Goal: Task Accomplishment & Management: Complete application form

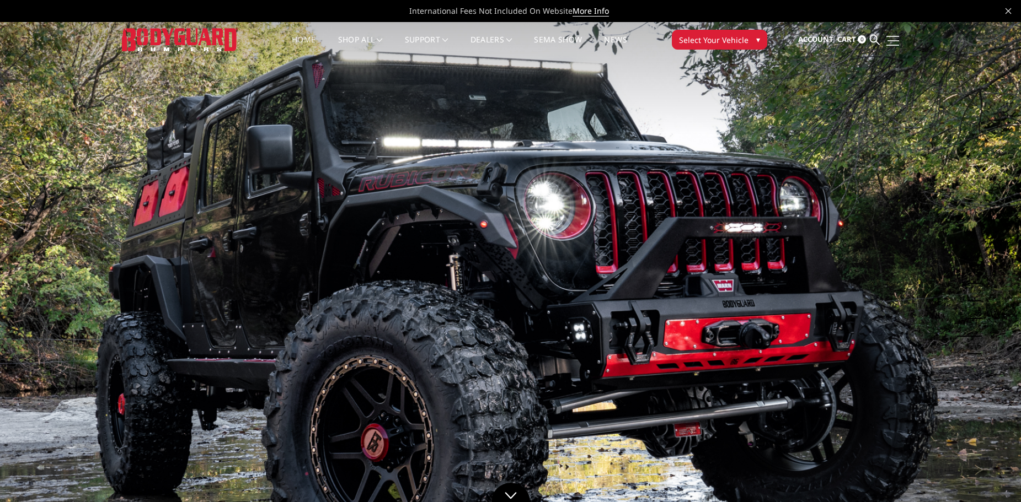
click at [890, 41] on link at bounding box center [890, 41] width 15 height 12
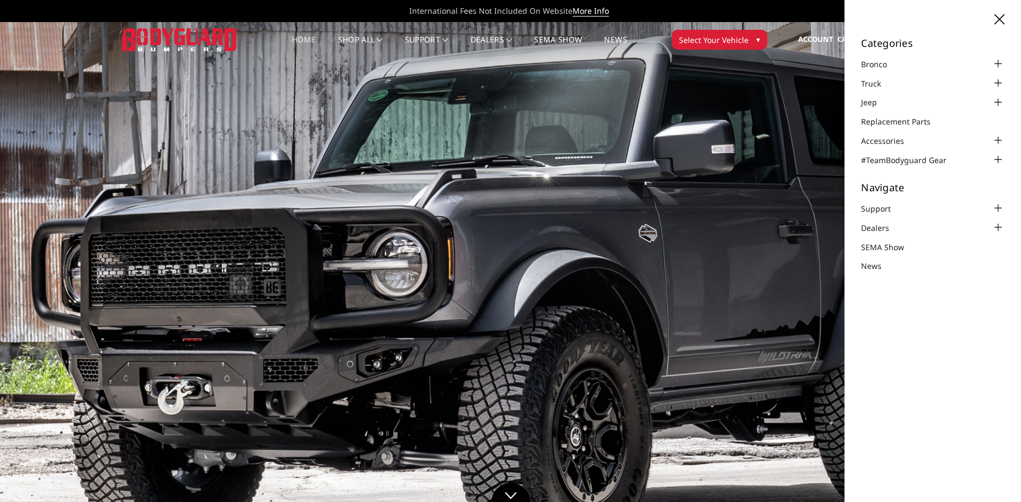
click at [1000, 17] on icon at bounding box center [999, 19] width 10 height 10
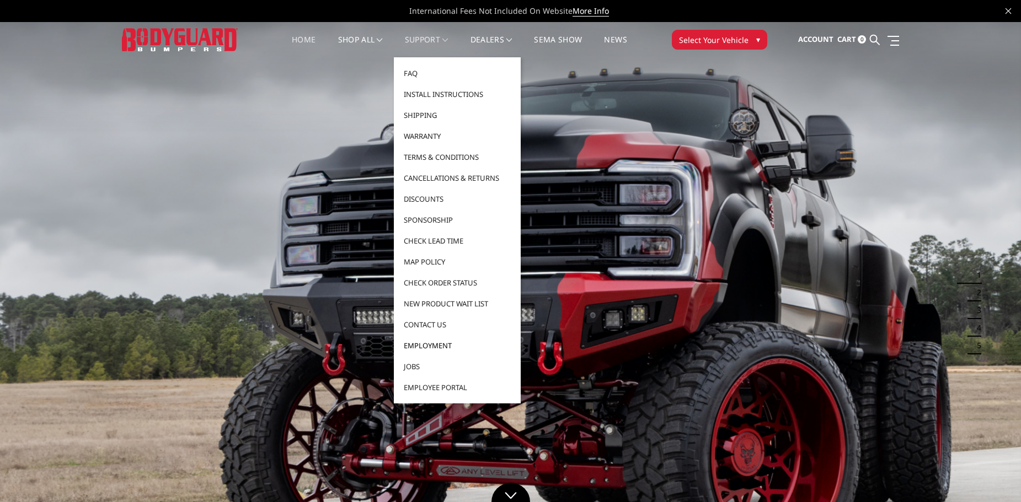
click at [427, 345] on link "Employment" at bounding box center [457, 345] width 118 height 21
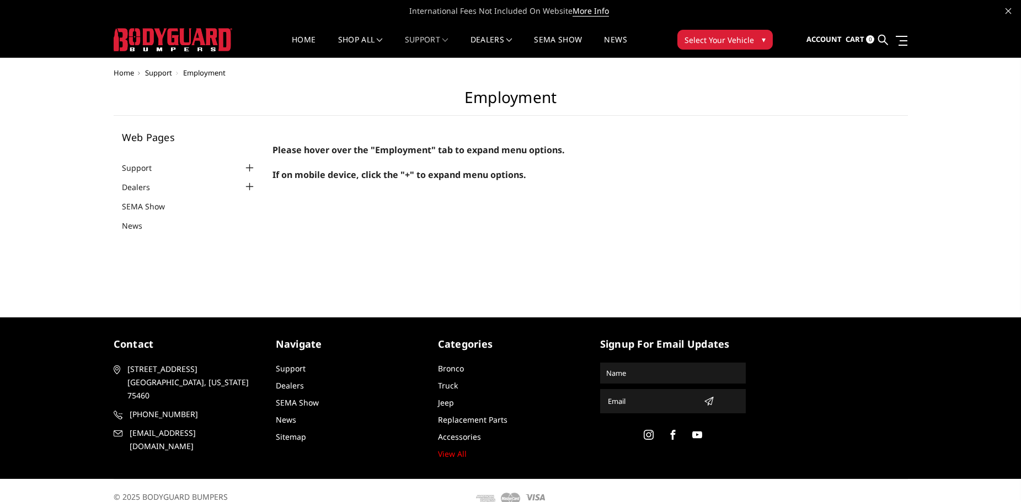
click at [246, 168] on div at bounding box center [249, 168] width 13 height 13
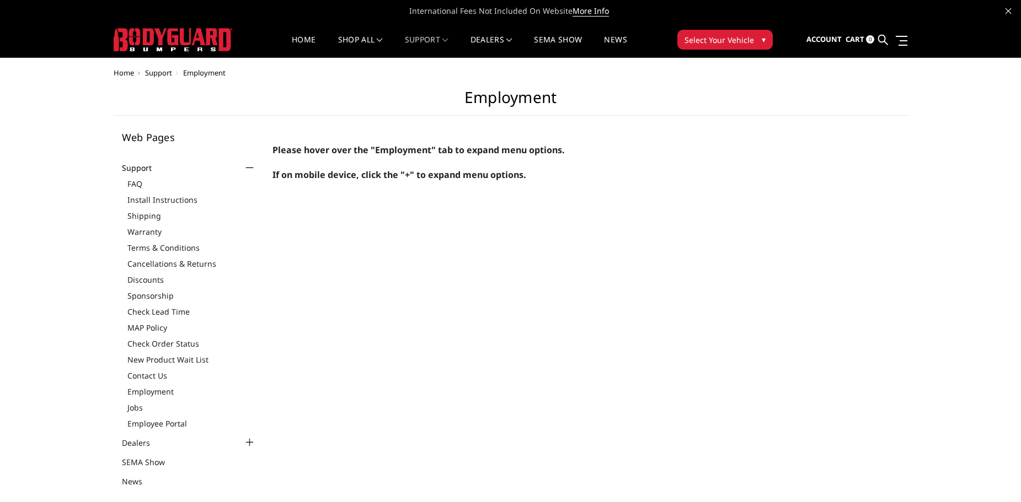
click at [245, 168] on div at bounding box center [249, 168] width 13 height 13
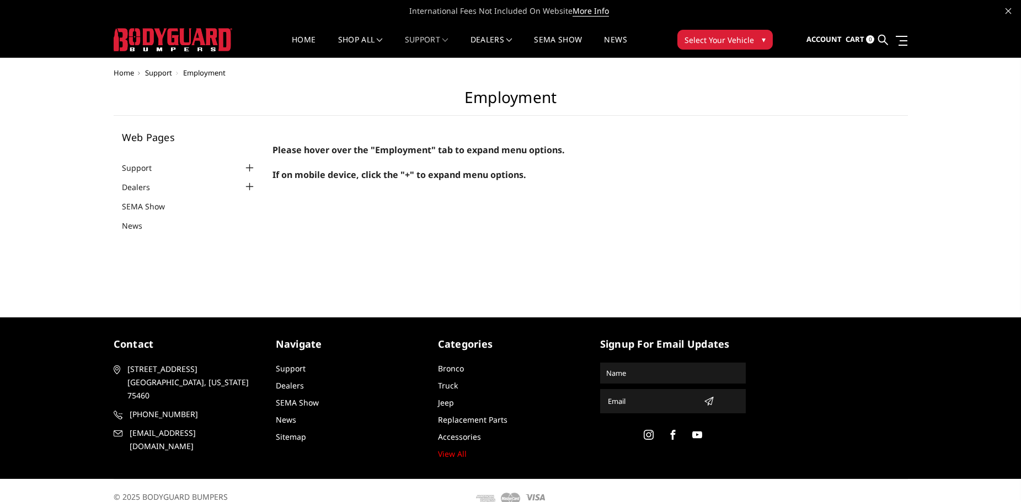
click at [246, 188] on div at bounding box center [249, 186] width 13 height 13
click at [251, 165] on div at bounding box center [249, 168] width 13 height 13
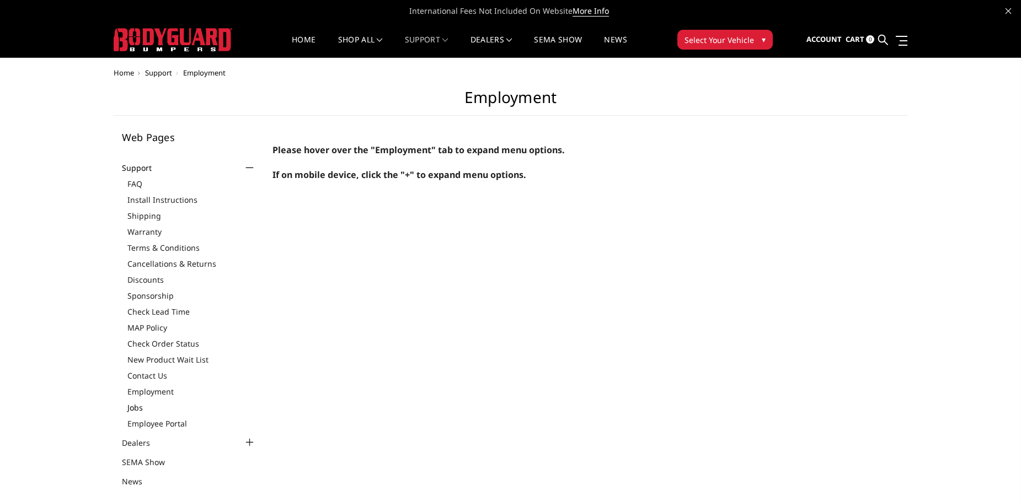
click at [133, 406] on link "Jobs" at bounding box center [191, 408] width 129 height 12
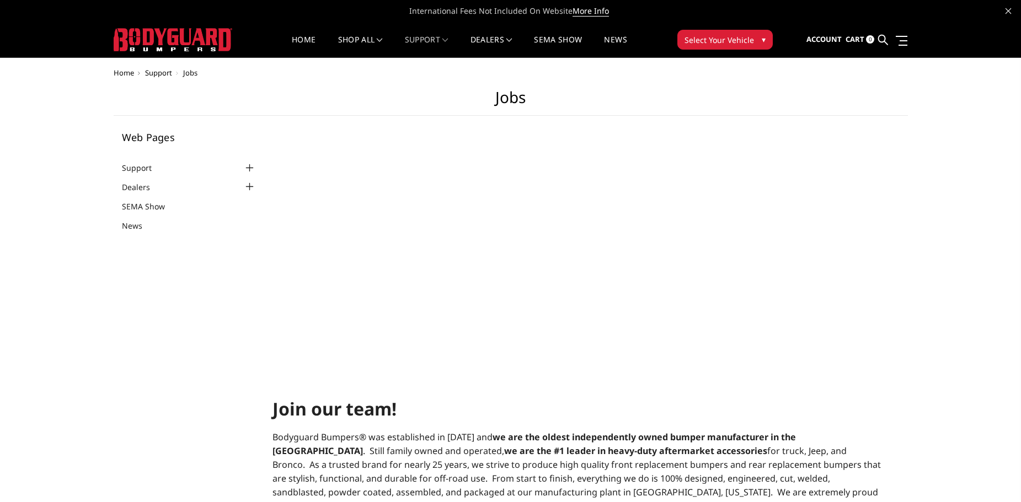
select select "US"
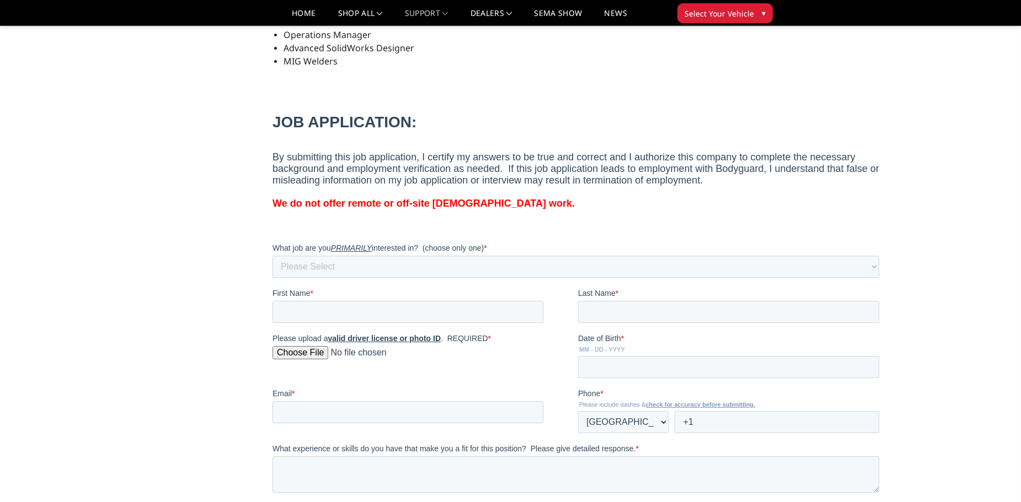
scroll to position [644, 0]
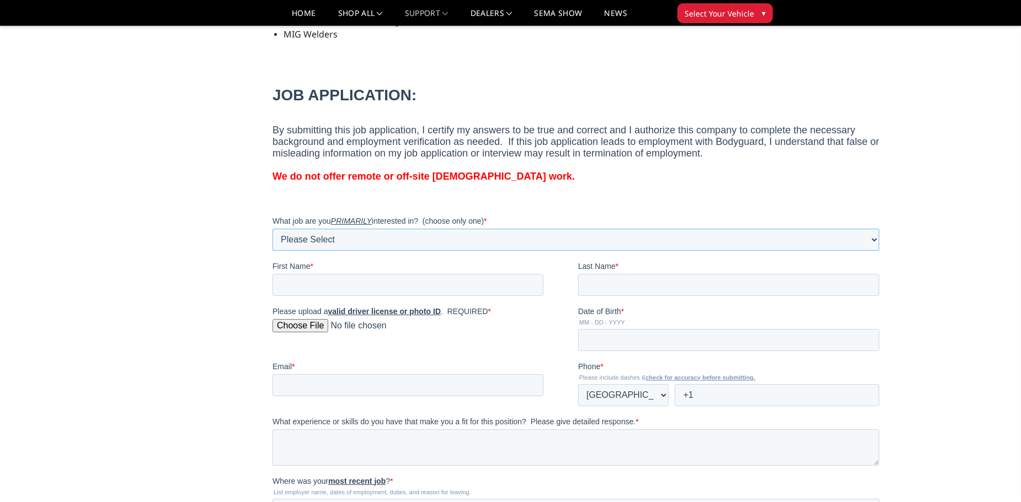
click at [379, 238] on select "Please Select MIG Welder Tacker / Fabricator Sandblast Powder Coat Parts Sorter…" at bounding box center [575, 239] width 607 height 22
click at [218, 147] on main "Jobs Web Pages Support FAQ Install Instructions Shipping Warranty Terms & Condi…" at bounding box center [511, 239] width 794 height 1654
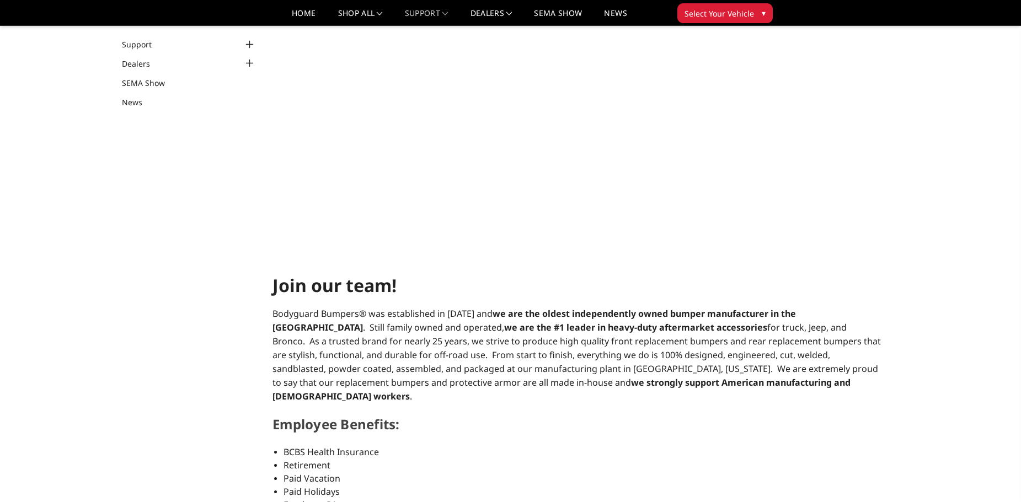
scroll to position [0, 0]
